Goal: Transaction & Acquisition: Purchase product/service

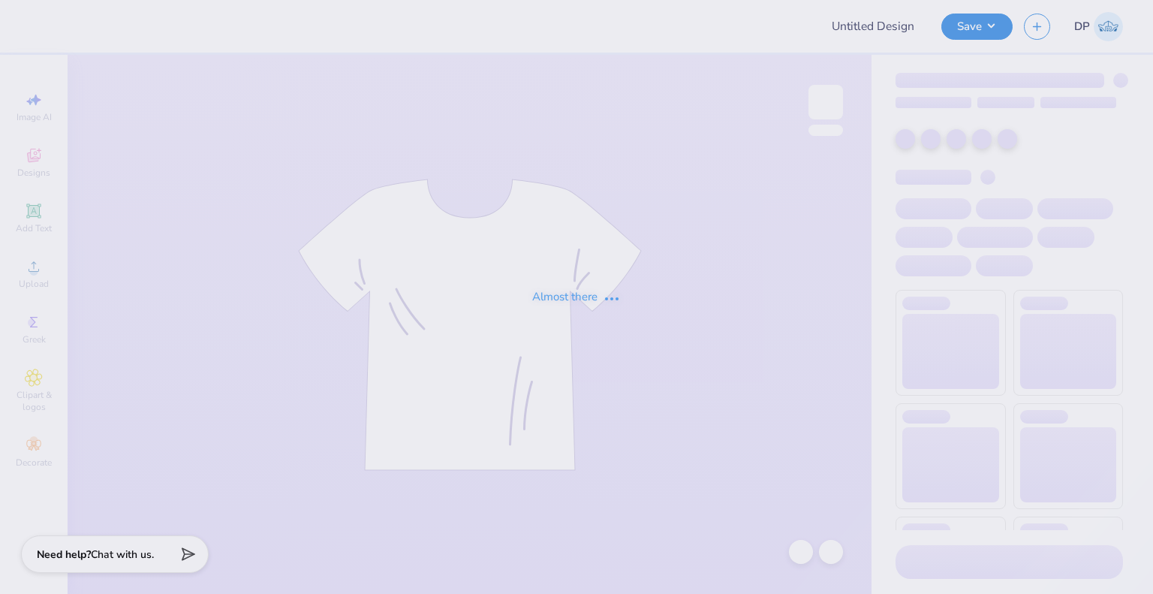
type input "ATO FALL RUSH"
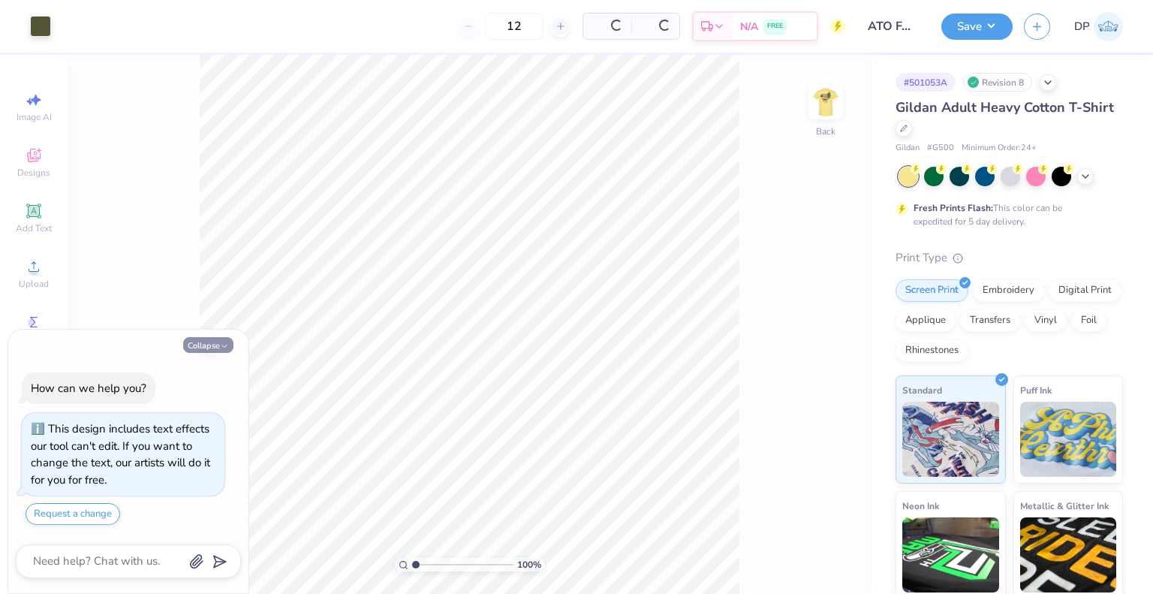
click at [213, 346] on button "Collapse" at bounding box center [208, 345] width 50 height 16
type textarea "x"
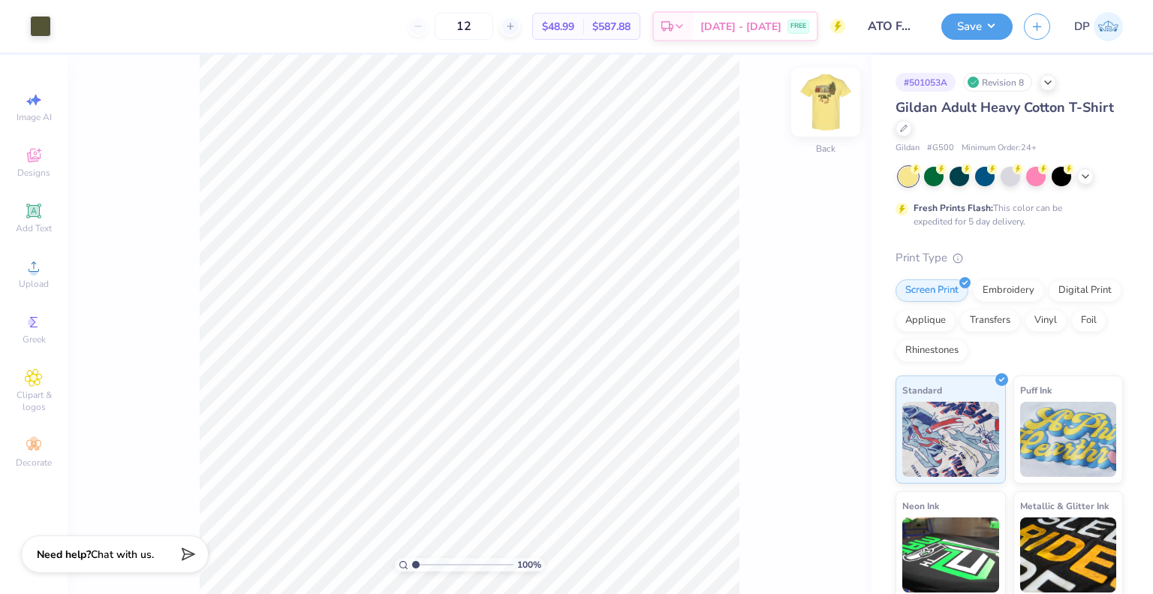
click at [833, 103] on img at bounding box center [826, 102] width 60 height 60
click at [45, 260] on div "Upload" at bounding box center [34, 273] width 53 height 44
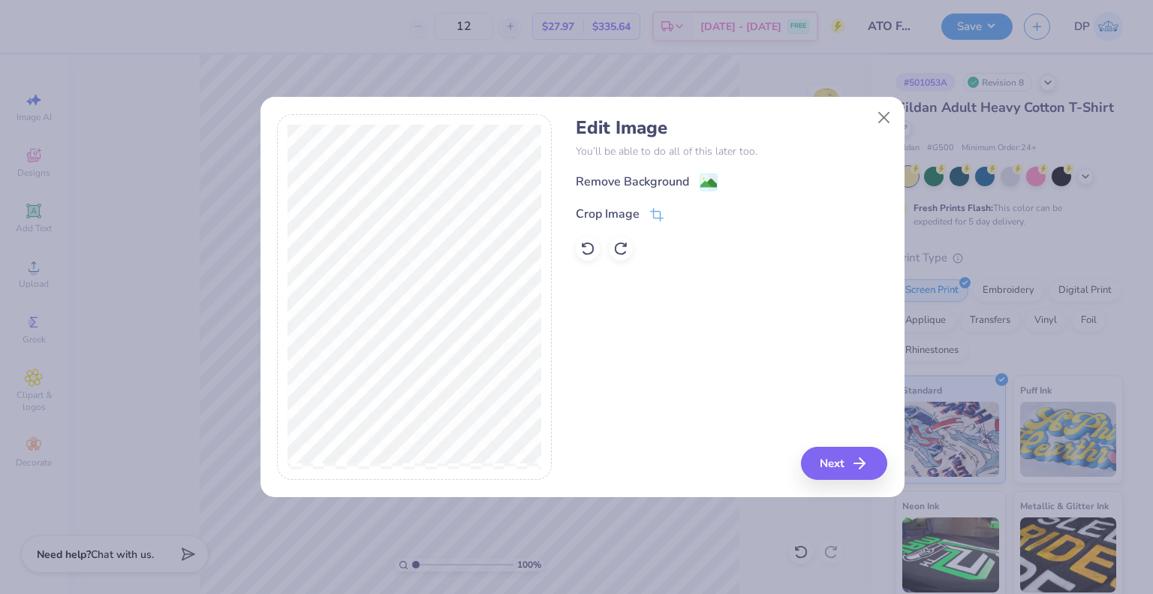
click at [633, 175] on div "Remove Background" at bounding box center [632, 182] width 113 height 18
click at [877, 113] on button "Close" at bounding box center [883, 118] width 29 height 29
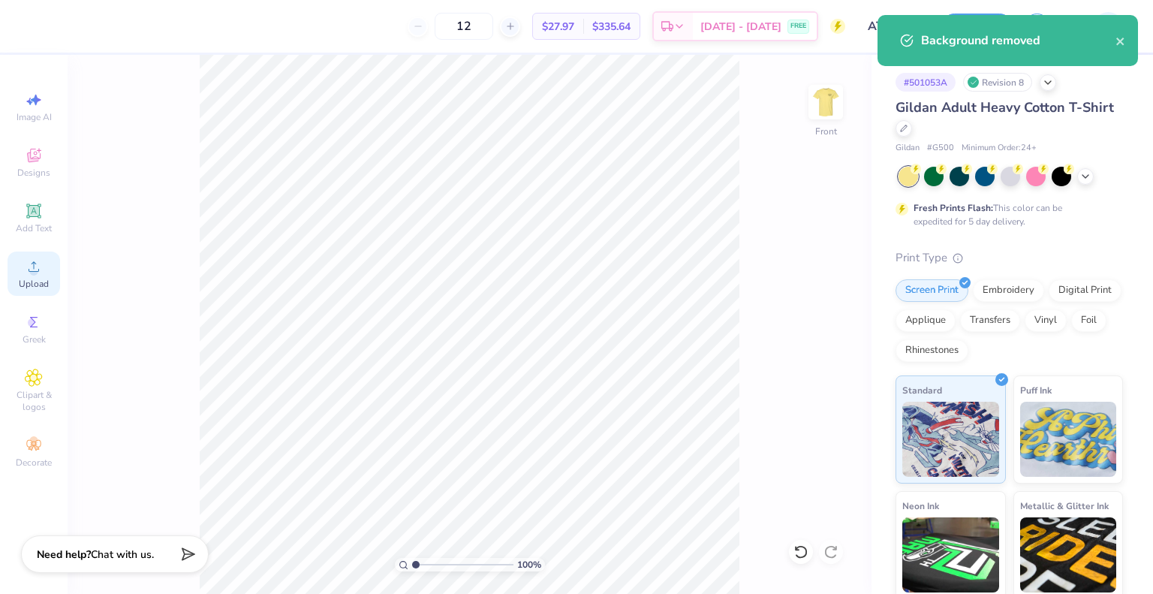
click at [20, 275] on div "Upload" at bounding box center [34, 273] width 53 height 44
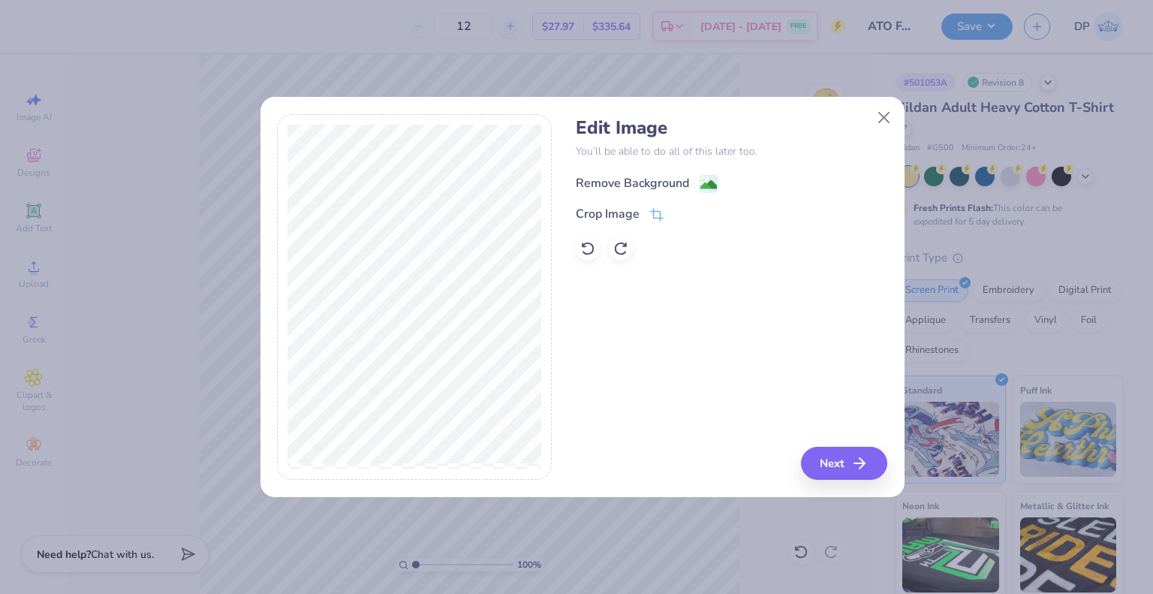
click at [661, 176] on div "Remove Background" at bounding box center [632, 183] width 113 height 18
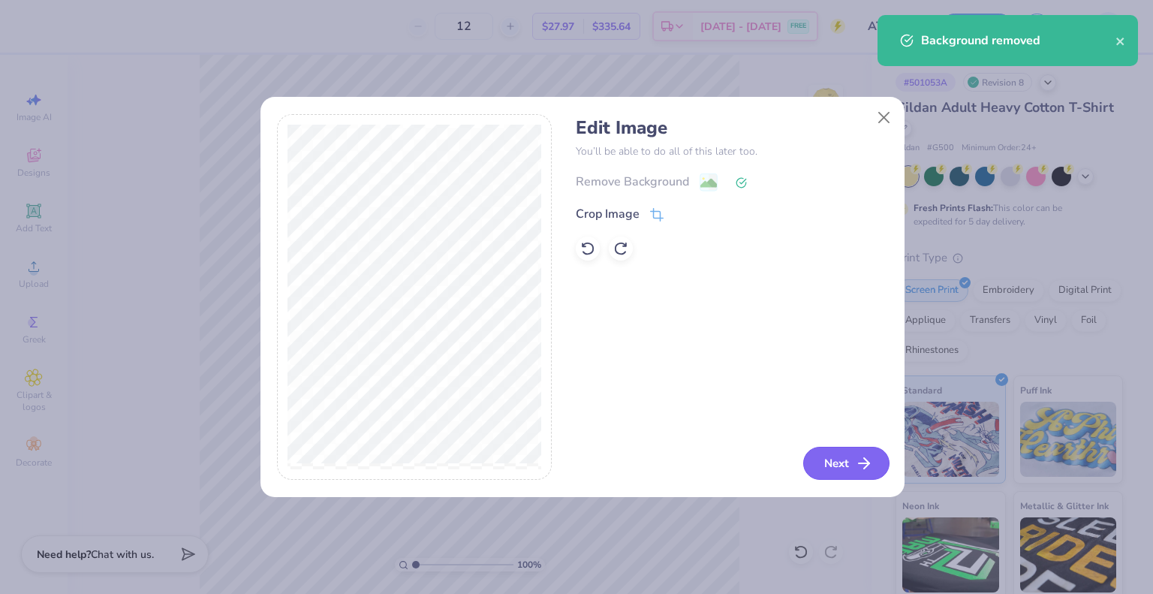
click at [817, 453] on button "Next" at bounding box center [846, 463] width 86 height 33
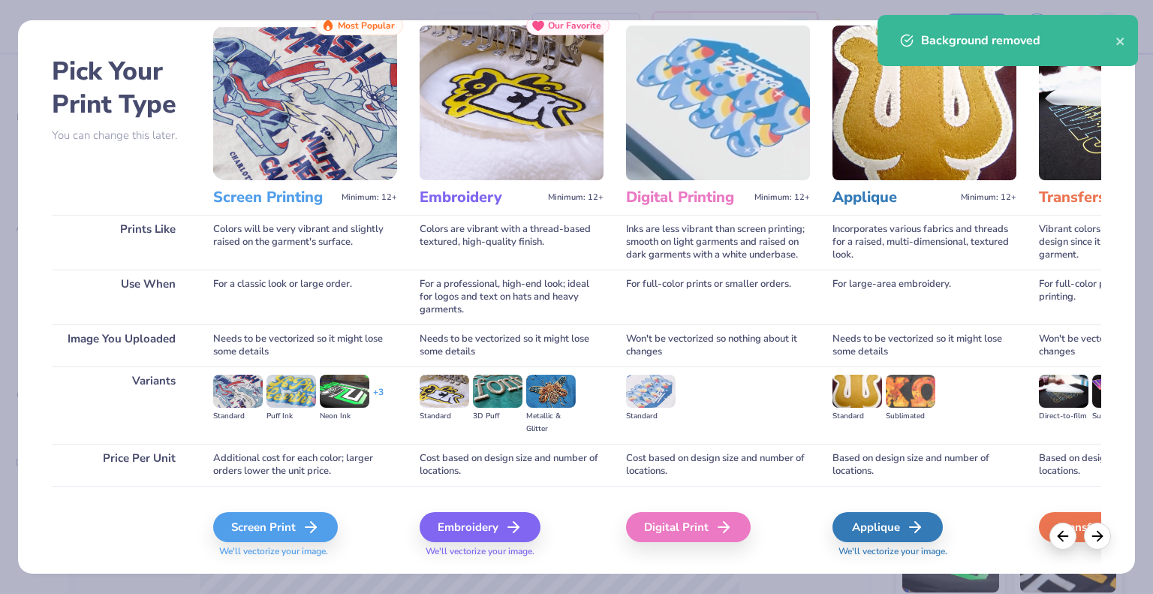
scroll to position [79, 0]
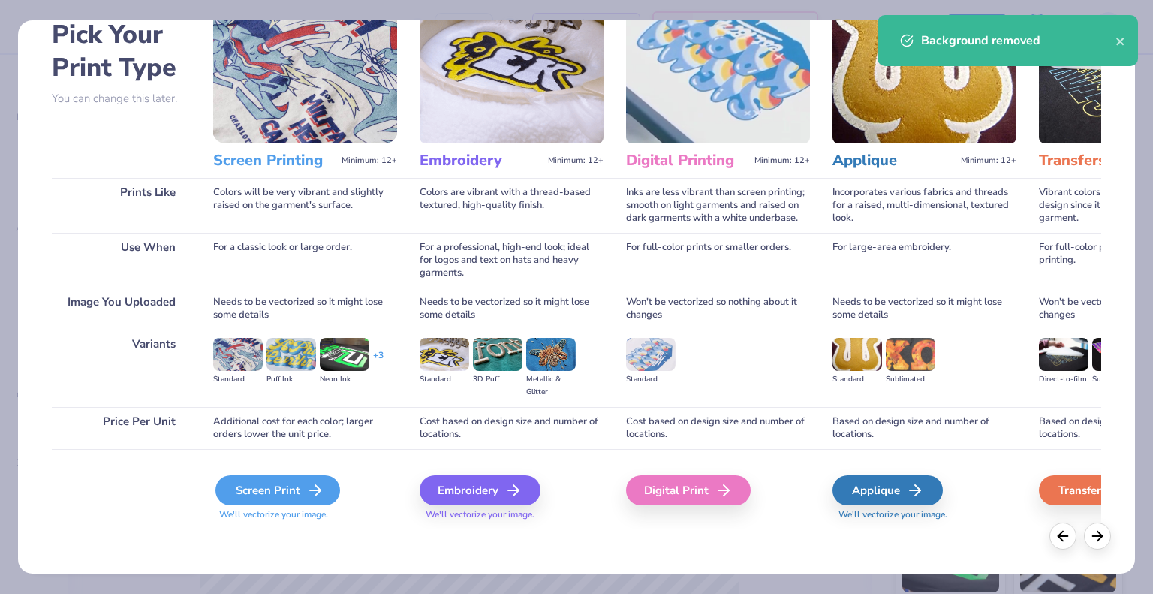
click at [292, 493] on div "Screen Print" at bounding box center [277, 490] width 125 height 30
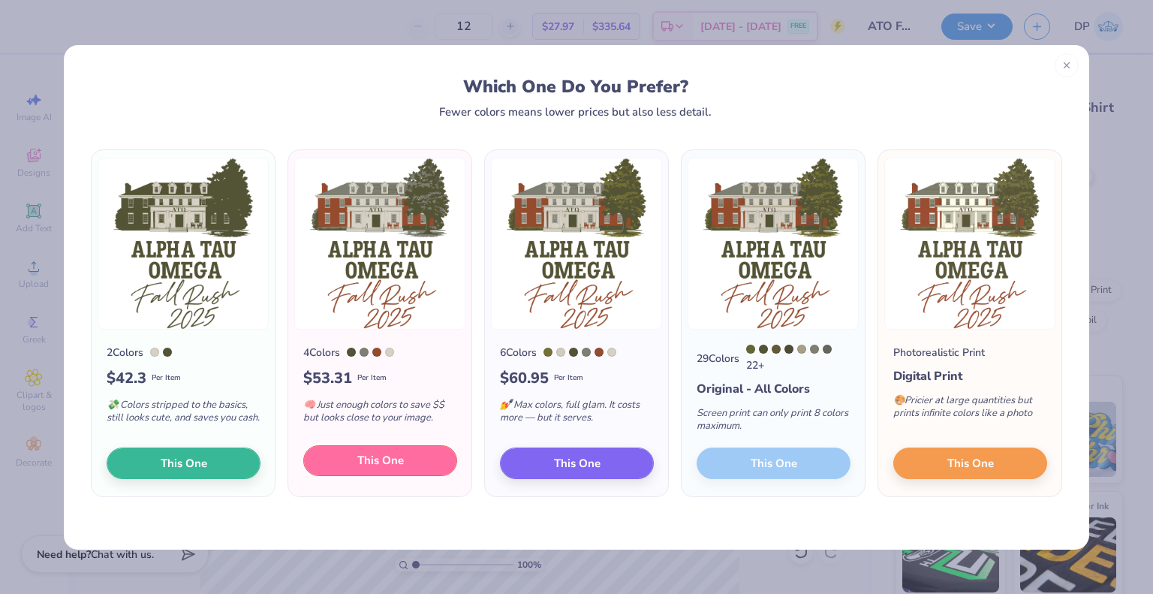
click at [366, 459] on span "This One" at bounding box center [380, 460] width 47 height 17
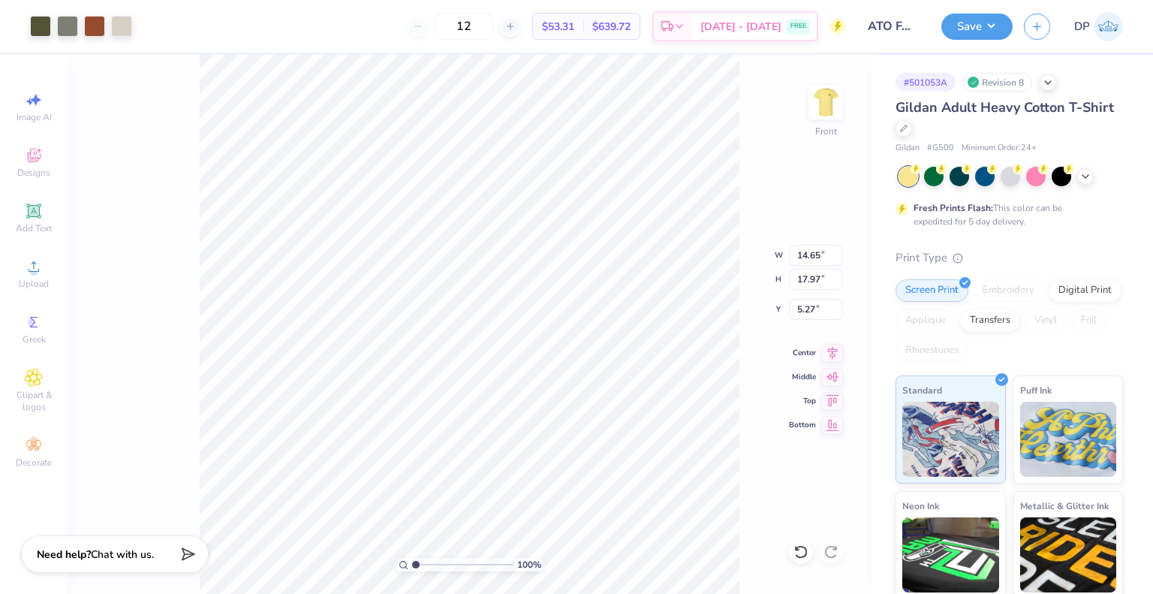
click at [680, 257] on div at bounding box center [577, 259] width 374 height 53
click at [631, 175] on div at bounding box center [576, 297] width 1153 height 594
type input "13.84"
type input "16.98"
type input "3.00"
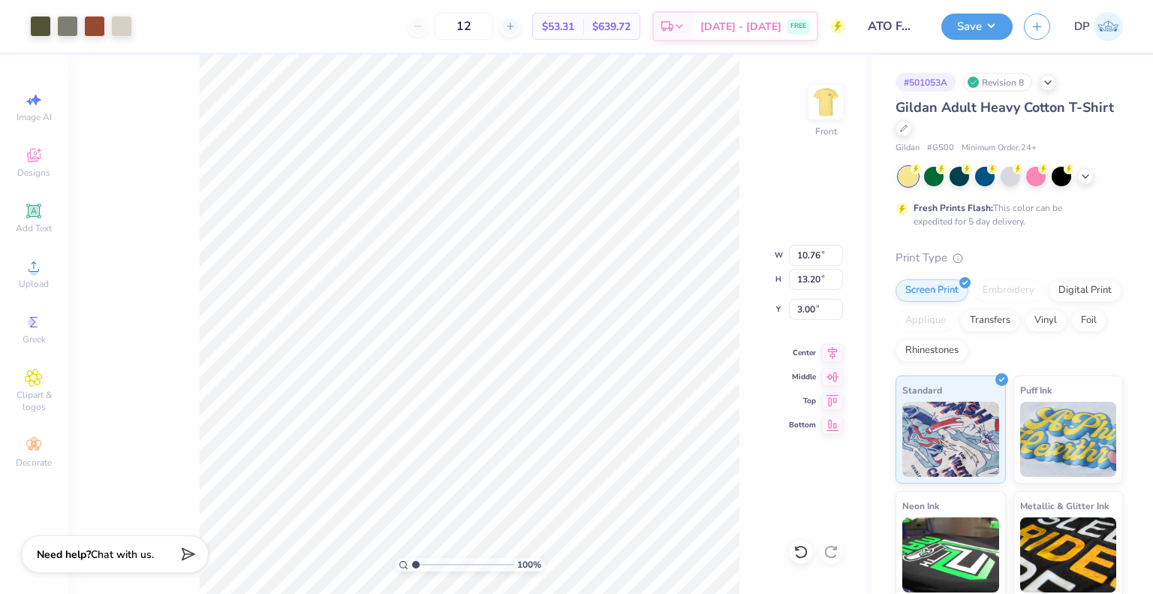
type input "10.76"
type input "13.20"
click at [131, 35] on div at bounding box center [121, 24] width 21 height 21
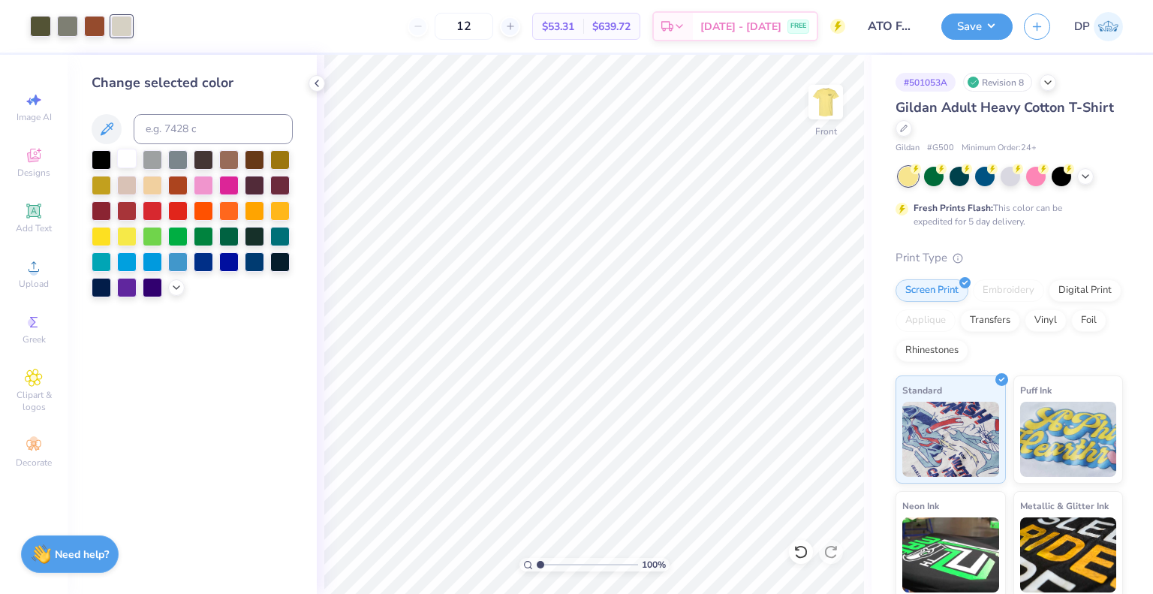
click at [126, 164] on div at bounding box center [127, 159] width 20 height 20
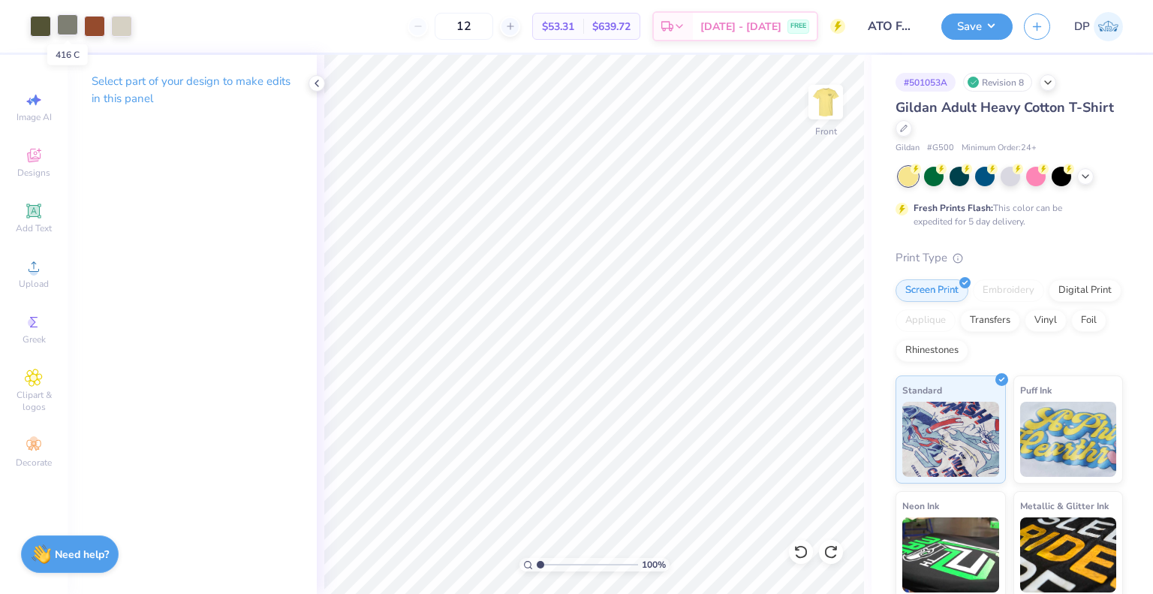
click at [65, 20] on div at bounding box center [67, 24] width 21 height 21
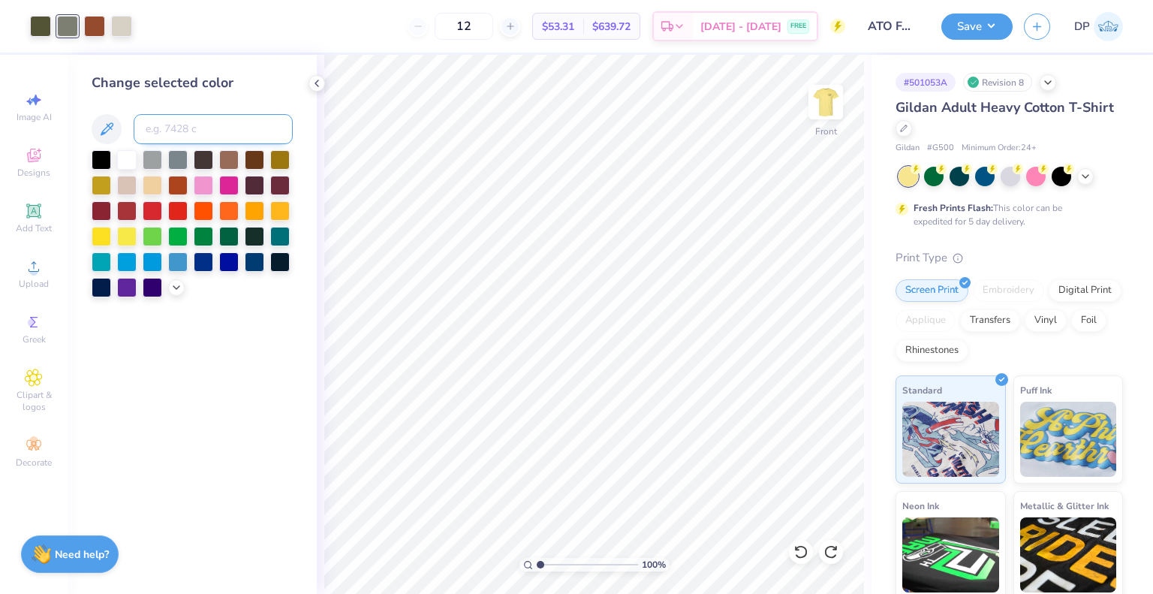
click at [185, 124] on input at bounding box center [213, 129] width 159 height 30
type input "7527"
click at [318, 84] on icon at bounding box center [317, 83] width 12 height 12
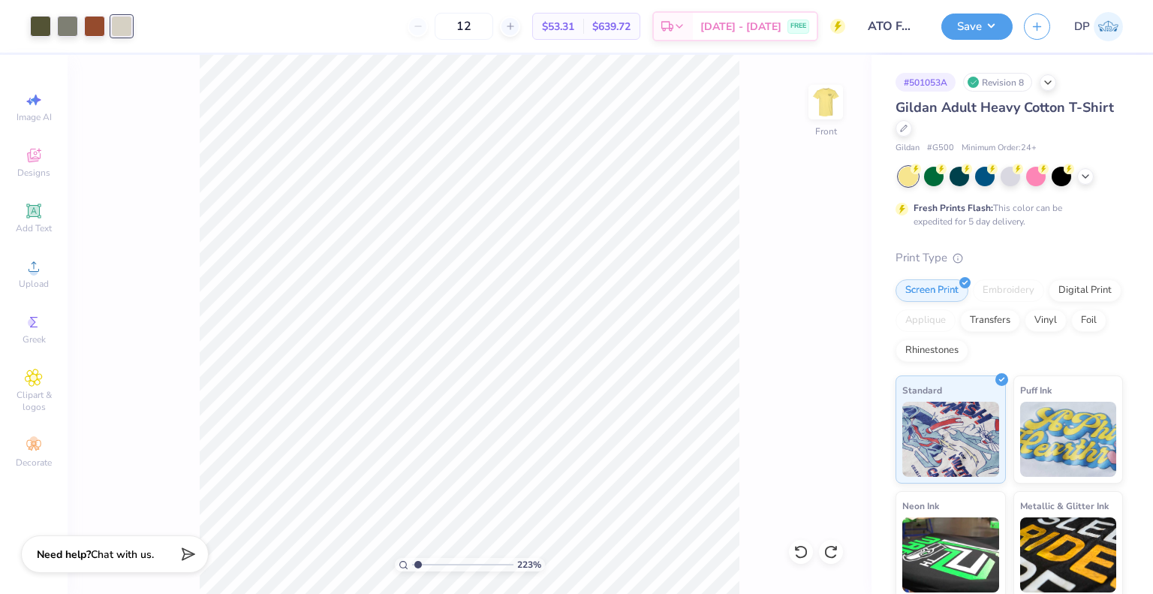
type input "1"
click at [908, 126] on icon at bounding box center [904, 127] width 8 height 8
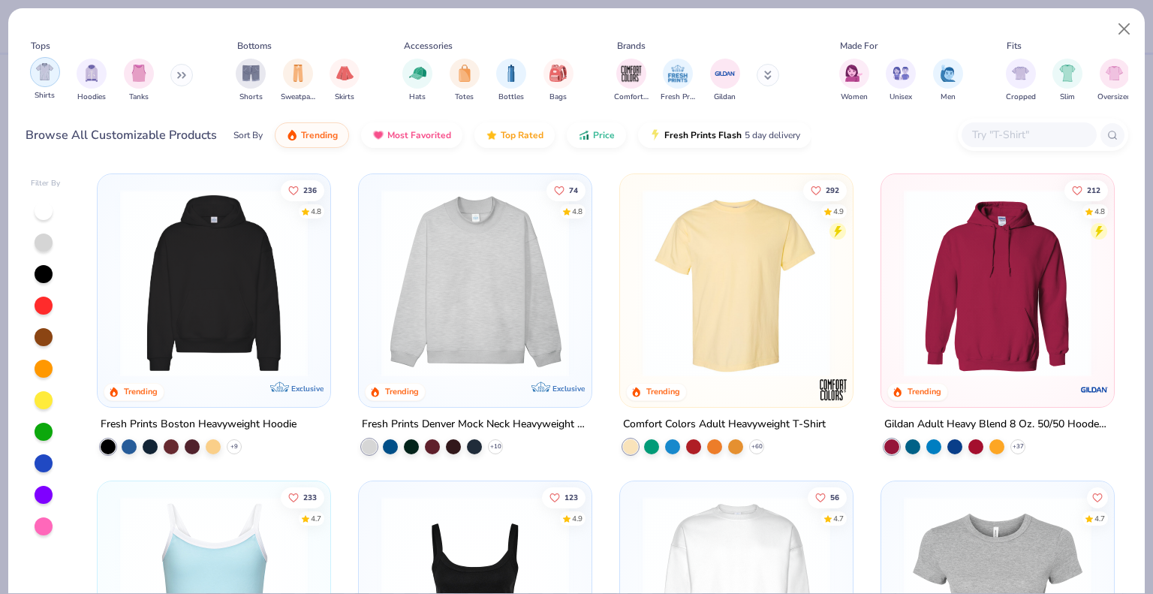
click at [53, 74] on img "filter for Shirts" at bounding box center [44, 71] width 17 height 17
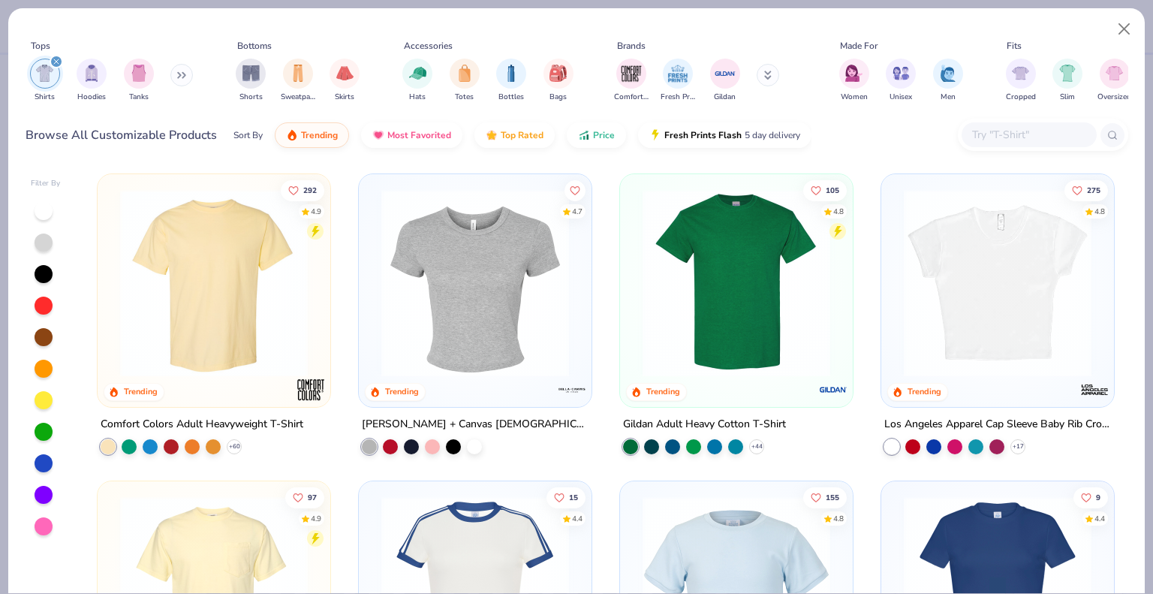
click at [182, 303] on img at bounding box center [214, 283] width 203 height 188
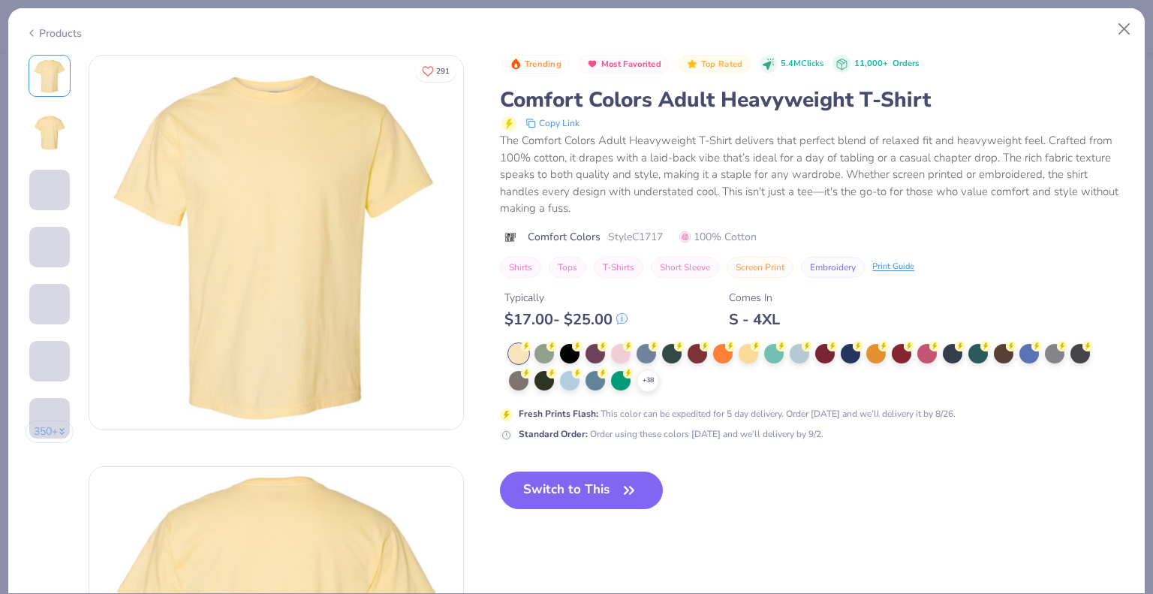
click at [622, 495] on icon "button" at bounding box center [629, 490] width 21 height 21
click at [621, 489] on icon "button" at bounding box center [629, 490] width 21 height 21
click at [595, 480] on button "Switch to This" at bounding box center [581, 490] width 163 height 38
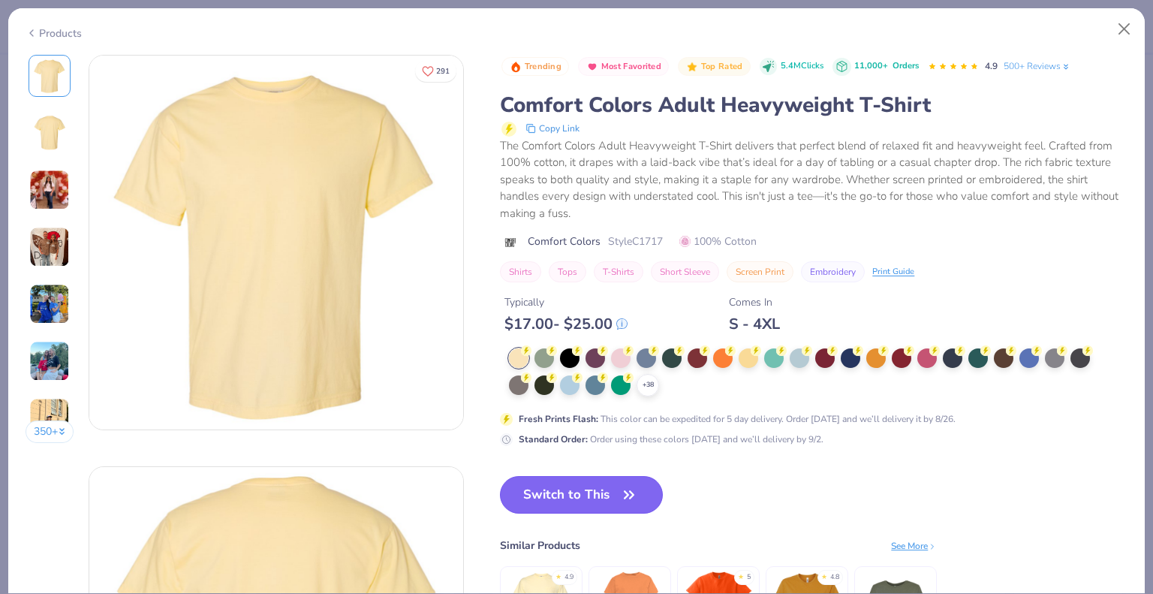
click at [578, 492] on button "Switch to This" at bounding box center [581, 495] width 163 height 38
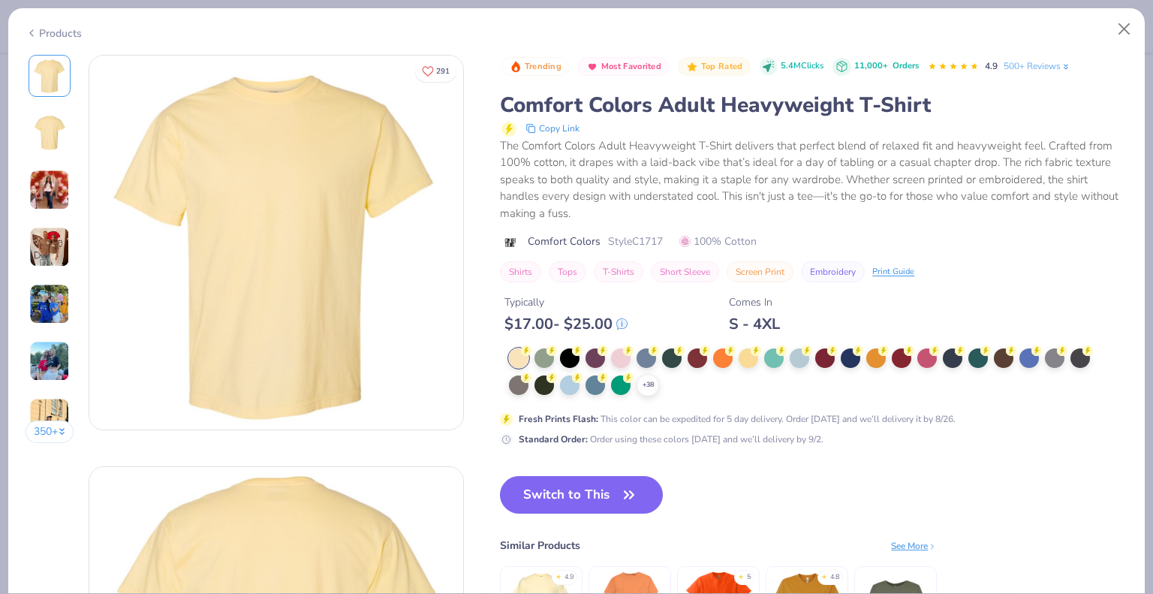
click at [600, 495] on button "Switch to This" at bounding box center [581, 495] width 163 height 38
